Goal: Information Seeking & Learning: Learn about a topic

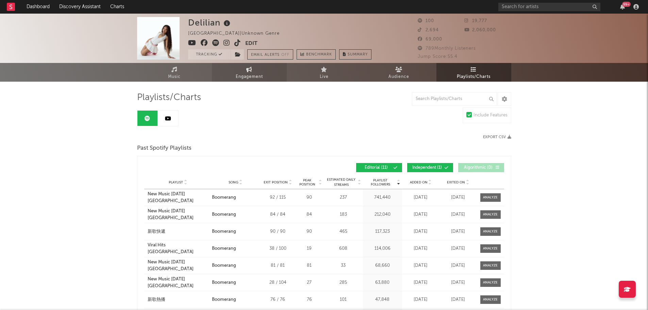
click at [246, 65] on link "Engagement" at bounding box center [249, 72] width 75 height 19
select select "1w"
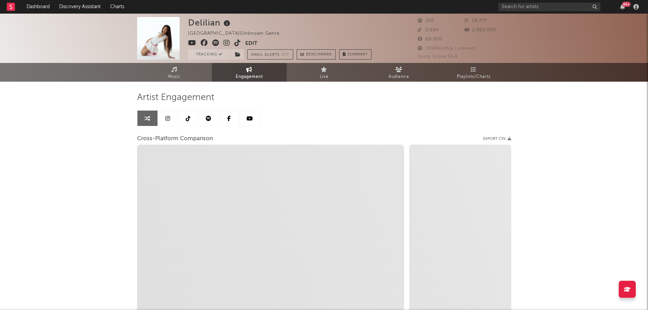
click at [185, 118] on link at bounding box center [188, 118] width 20 height 15
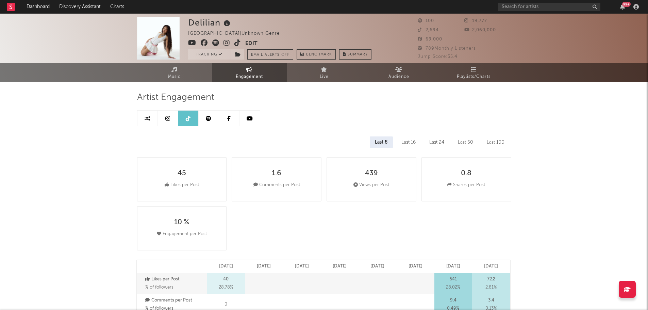
select select "1w"
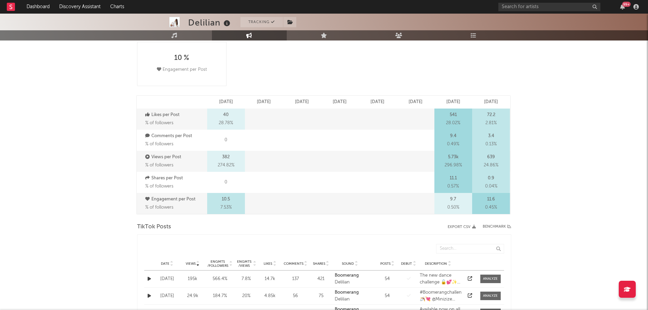
scroll to position [170, 0]
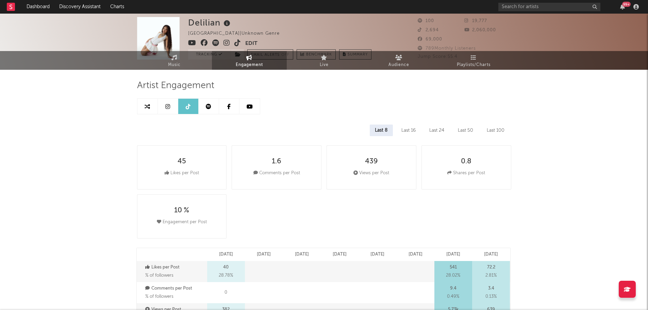
scroll to position [0, 0]
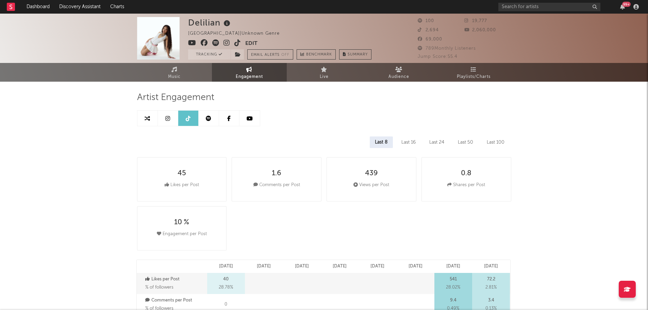
click at [409, 145] on div "Last 16" at bounding box center [408, 142] width 24 height 12
click at [382, 146] on div "Last 8" at bounding box center [381, 142] width 22 height 12
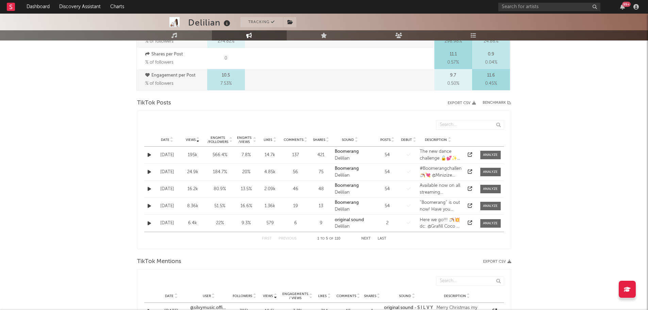
scroll to position [272, 0]
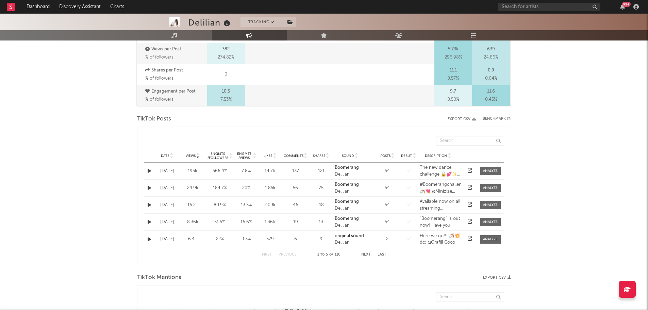
click at [563, 220] on div "Delilian Tracking [GEOGRAPHIC_DATA] | Unknown Genre Edit Tracking Email Alerts …" at bounding box center [324, 238] width 648 height 992
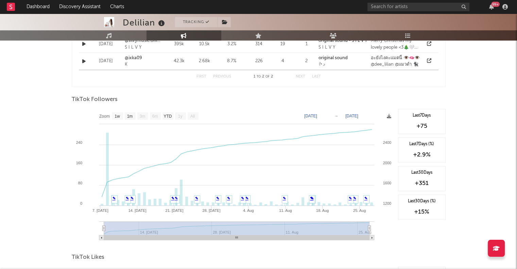
scroll to position [556, 0]
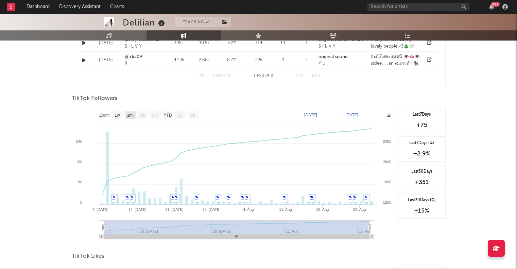
click at [128, 116] on text "1m" at bounding box center [130, 115] width 6 height 5
select select "1m"
type input "[DATE]"
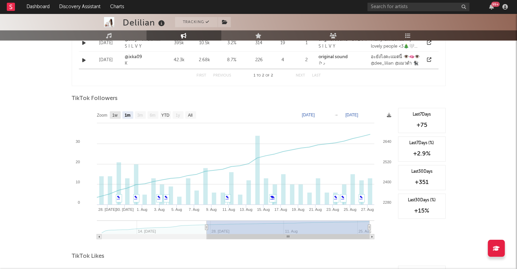
click at [117, 114] on text "1w" at bounding box center [114, 115] width 5 height 5
select select "1w"
type input "[DATE]"
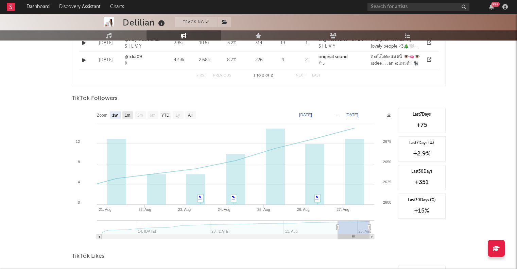
click at [128, 114] on text "1m" at bounding box center [127, 115] width 6 height 5
select select "1m"
type input "[DATE]"
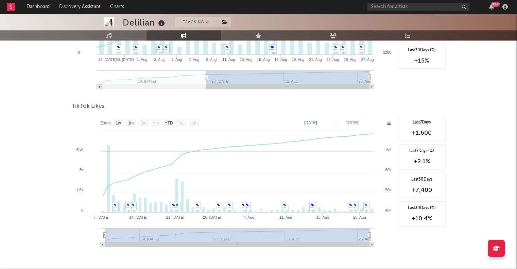
scroll to position [726, 0]
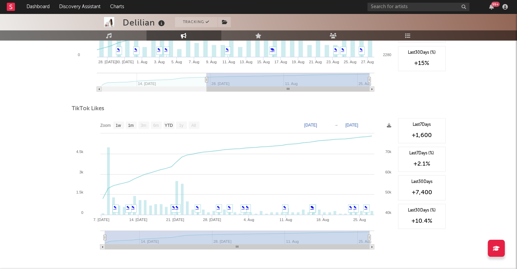
scroll to position [692, 0]
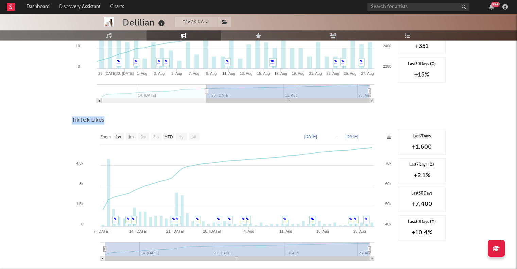
drag, startPoint x: 104, startPoint y: 119, endPoint x: 71, endPoint y: 120, distance: 33.3
copy span "TikTok Likes"
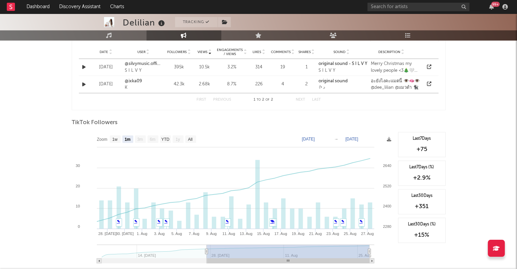
scroll to position [532, 0]
drag, startPoint x: 66, startPoint y: 122, endPoint x: 117, endPoint y: 123, distance: 50.7
copy span "TikTok Followers"
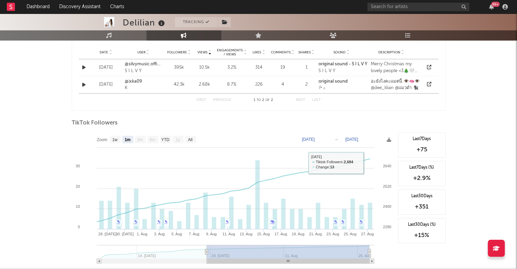
drag, startPoint x: 456, startPoint y: 141, endPoint x: 451, endPoint y: 141, distance: 5.4
